Goal: Task Accomplishment & Management: Complete application form

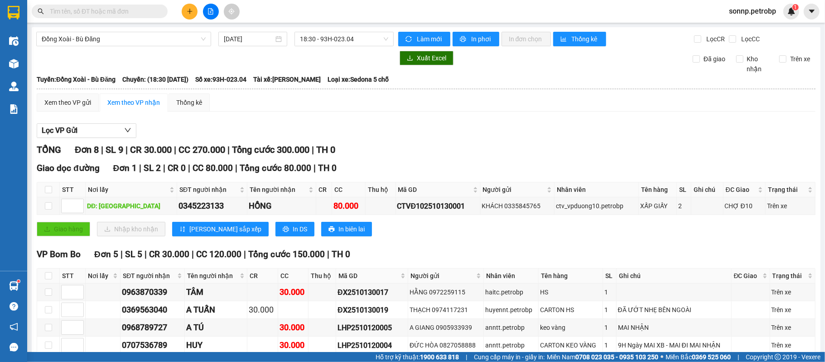
scroll to position [181, 0]
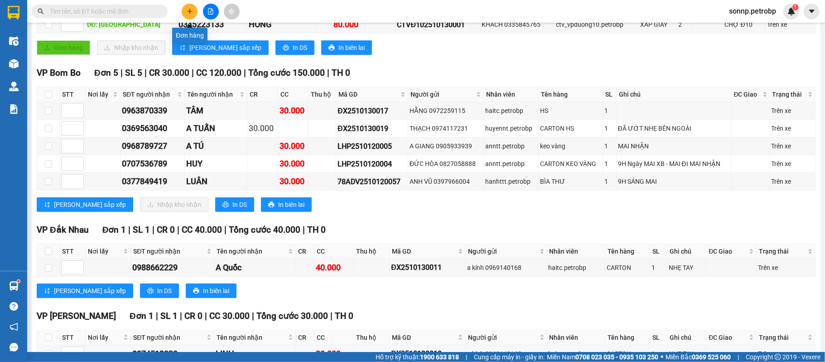
click at [187, 13] on icon "plus" at bounding box center [190, 11] width 6 height 6
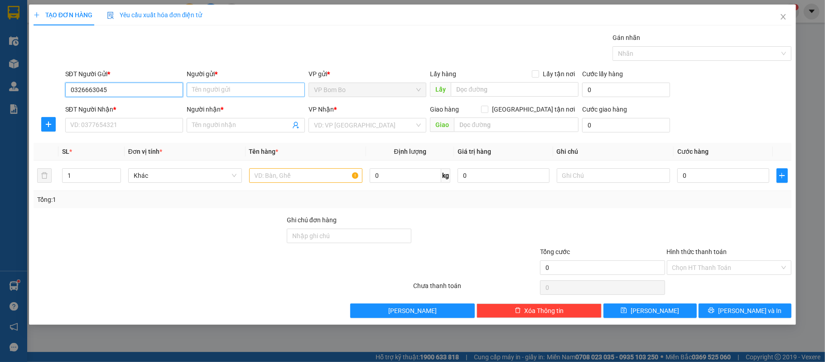
type input "0326663045"
click at [205, 86] on input "Người gửi *" at bounding box center [246, 89] width 118 height 15
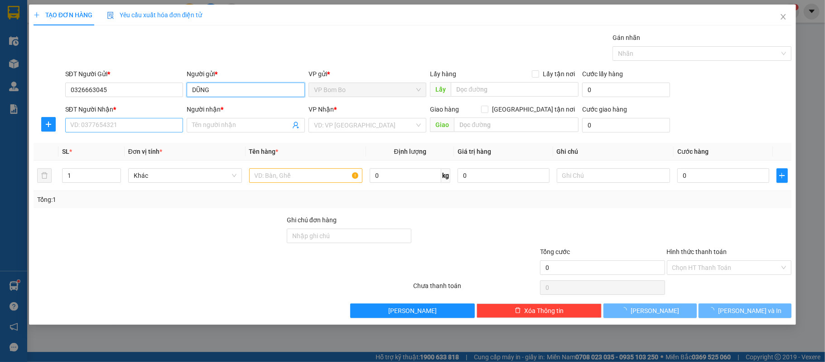
type input "DŨNG"
click at [118, 121] on input "SĐT Người Nhận *" at bounding box center [124, 125] width 118 height 15
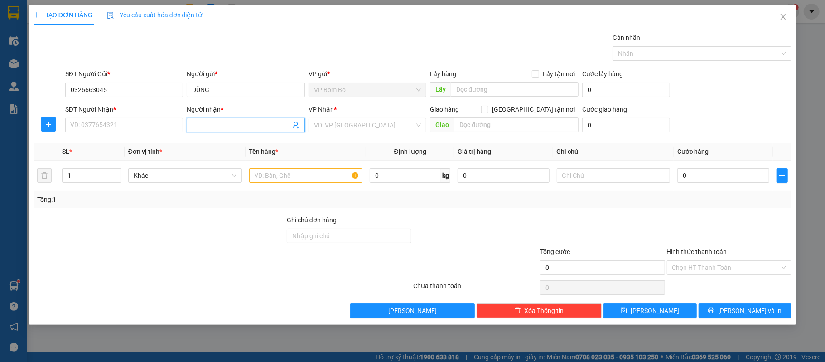
click at [198, 123] on input "Người nhận *" at bounding box center [241, 125] width 98 height 10
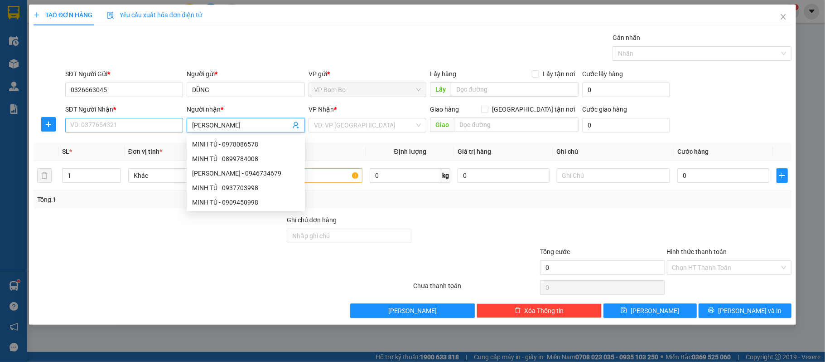
type input "[PERSON_NAME]"
click at [138, 120] on input "SĐT Người Nhận *" at bounding box center [124, 125] width 118 height 15
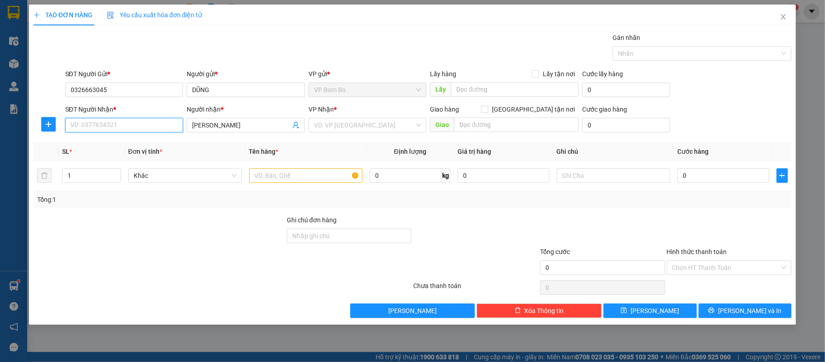
click at [138, 127] on input "SĐT Người Nhận *" at bounding box center [124, 125] width 118 height 15
type input "0327882502"
click at [380, 131] on input "search" at bounding box center [364, 125] width 101 height 14
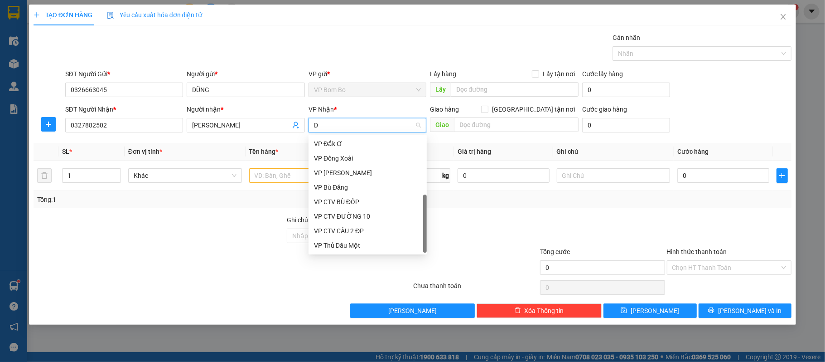
scroll to position [15, 0]
type input "Đ"
click at [359, 155] on div "VP Đồng Xoài" at bounding box center [367, 158] width 107 height 10
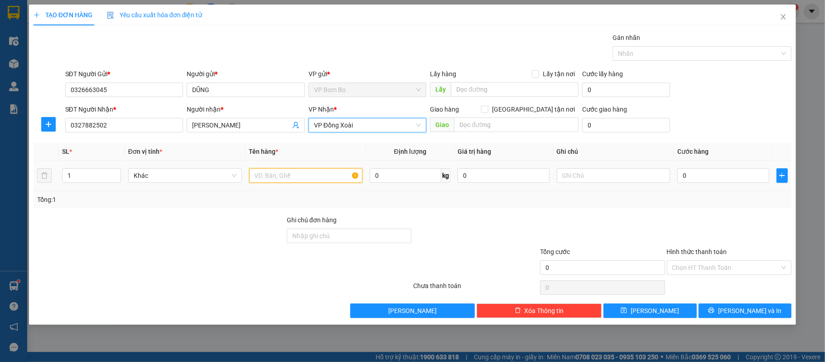
click at [294, 173] on input "text" at bounding box center [306, 175] width 114 height 15
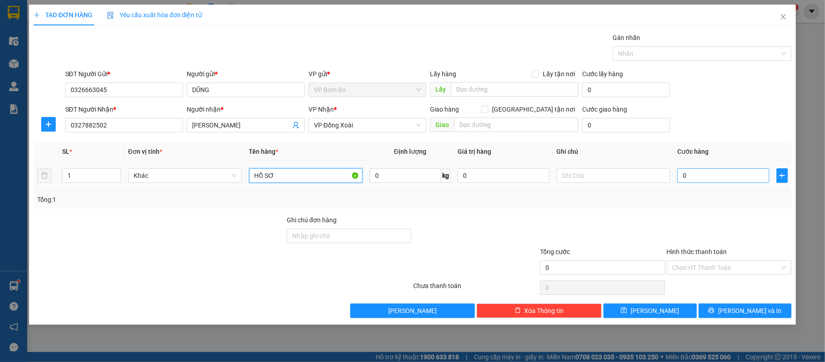
type input "HỒ SƠ"
click at [716, 177] on input "0" at bounding box center [724, 175] width 92 height 15
type input "003"
type input "3"
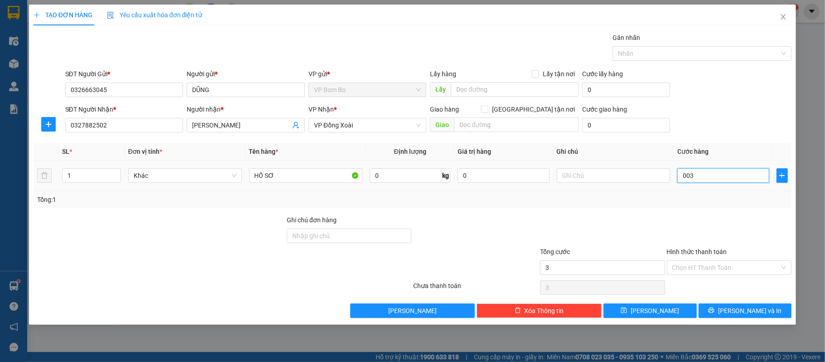
type input "0.030"
type input "30"
click at [602, 241] on div at bounding box center [602, 231] width 127 height 32
type input "30.000"
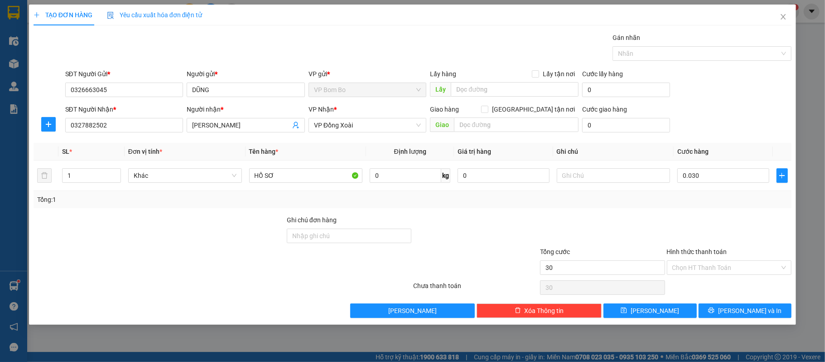
type input "30.000"
click at [706, 261] on div "Chọn HT Thanh Toán" at bounding box center [729, 267] width 125 height 15
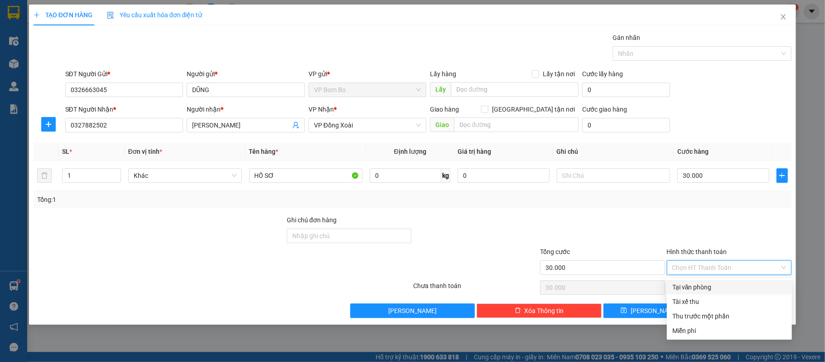
click at [707, 283] on div "Tại văn phòng" at bounding box center [730, 287] width 114 height 10
type input "0"
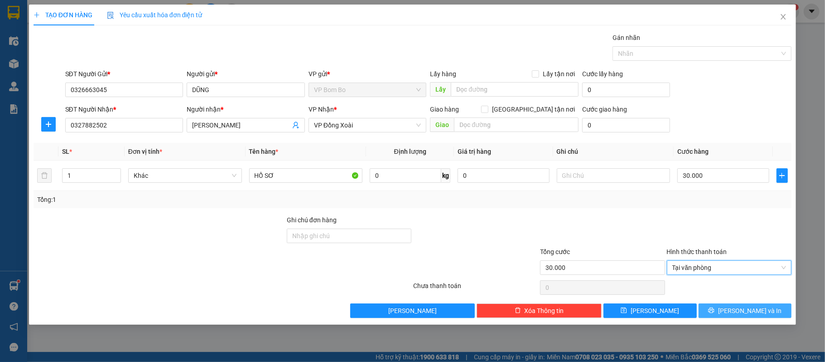
click at [755, 312] on span "[PERSON_NAME] và In" at bounding box center [749, 311] width 63 height 10
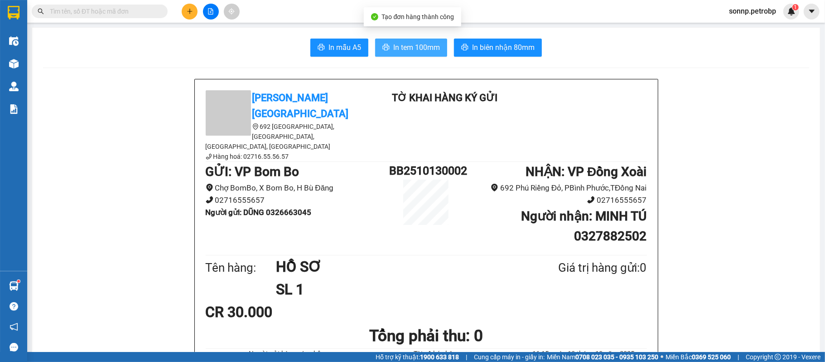
click at [429, 46] on span "In tem 100mm" at bounding box center [416, 47] width 47 height 11
